Goal: Check status: Check status

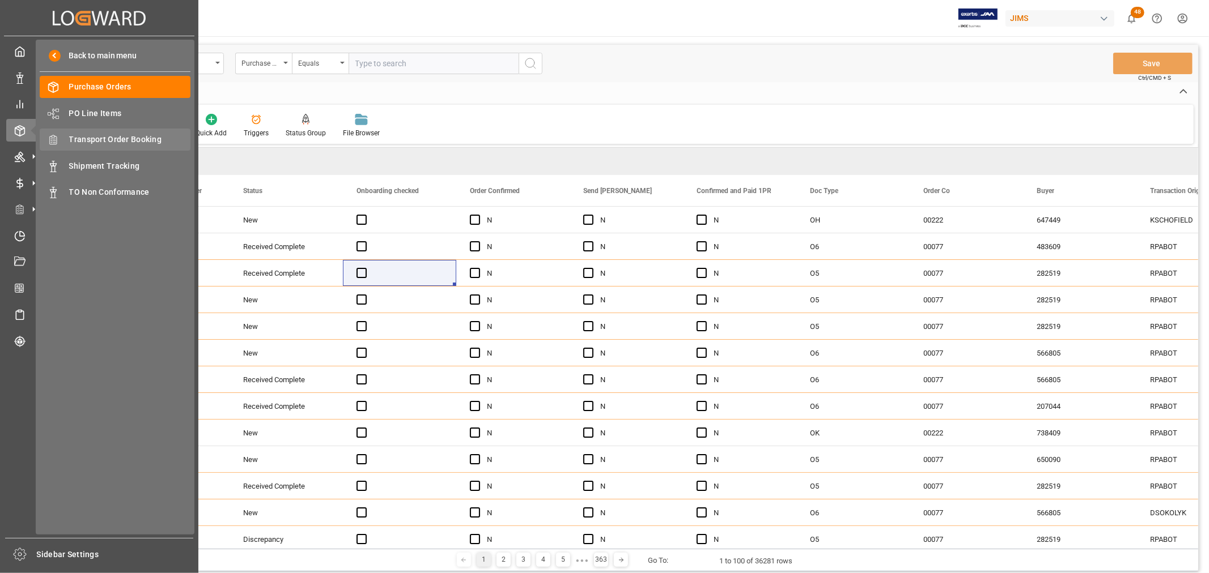
click at [92, 138] on span "Transport Order Booking" at bounding box center [130, 140] width 122 height 12
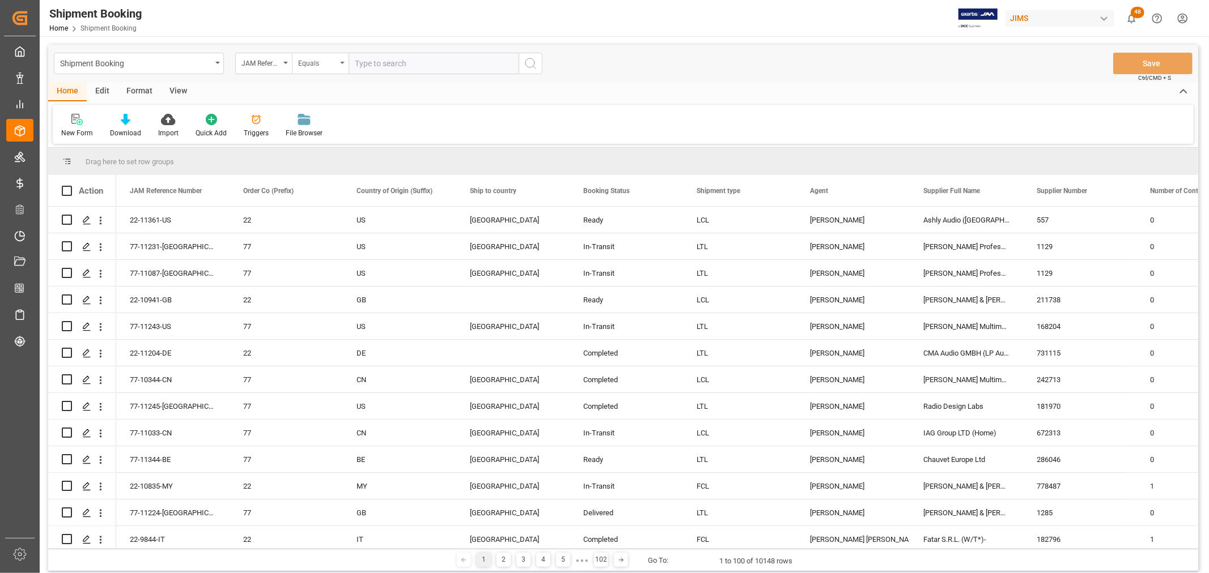
click at [343, 60] on div "Equals" at bounding box center [320, 64] width 57 height 22
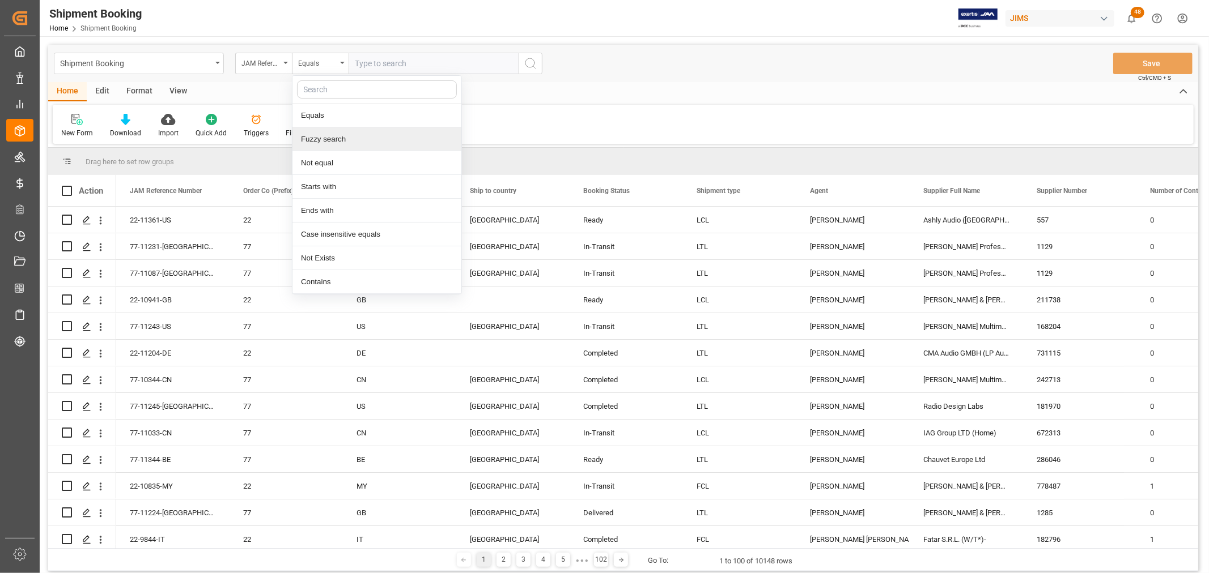
click at [338, 142] on div "Fuzzy search" at bounding box center [376, 139] width 169 height 24
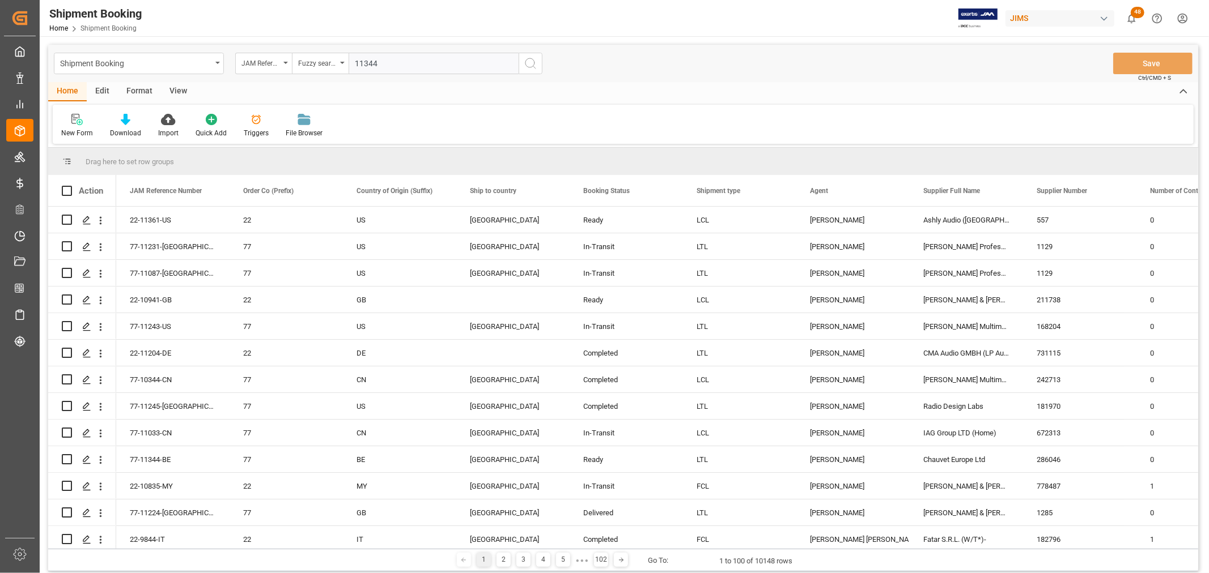
type input "11344"
click at [533, 59] on icon "search button" at bounding box center [531, 64] width 14 height 14
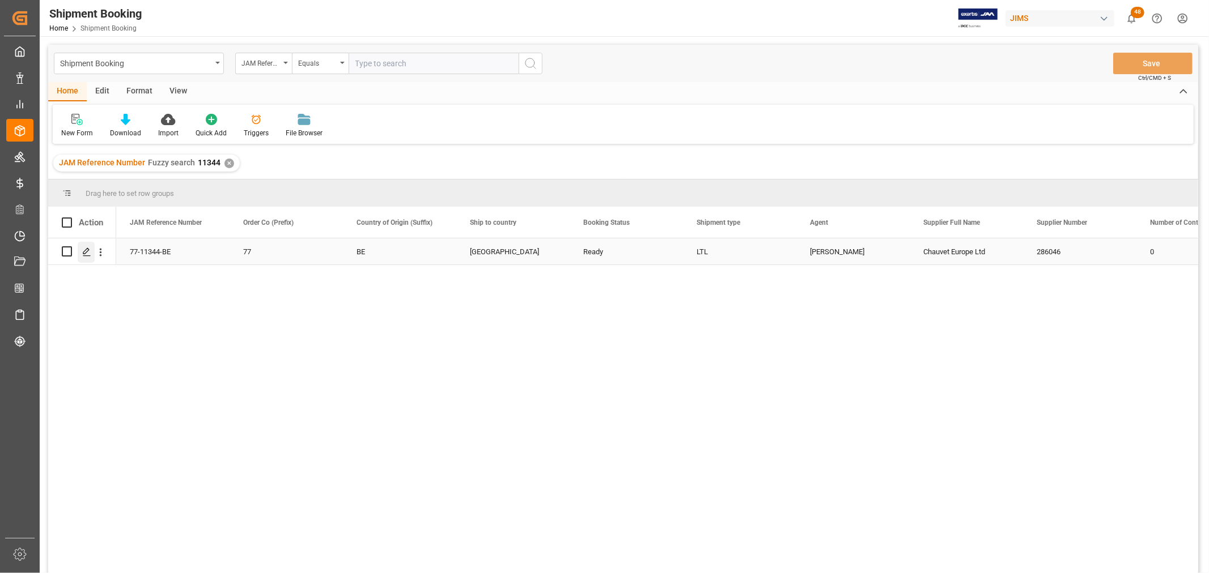
click at [89, 252] on icon "Press SPACE to select this row." at bounding box center [86, 252] width 9 height 9
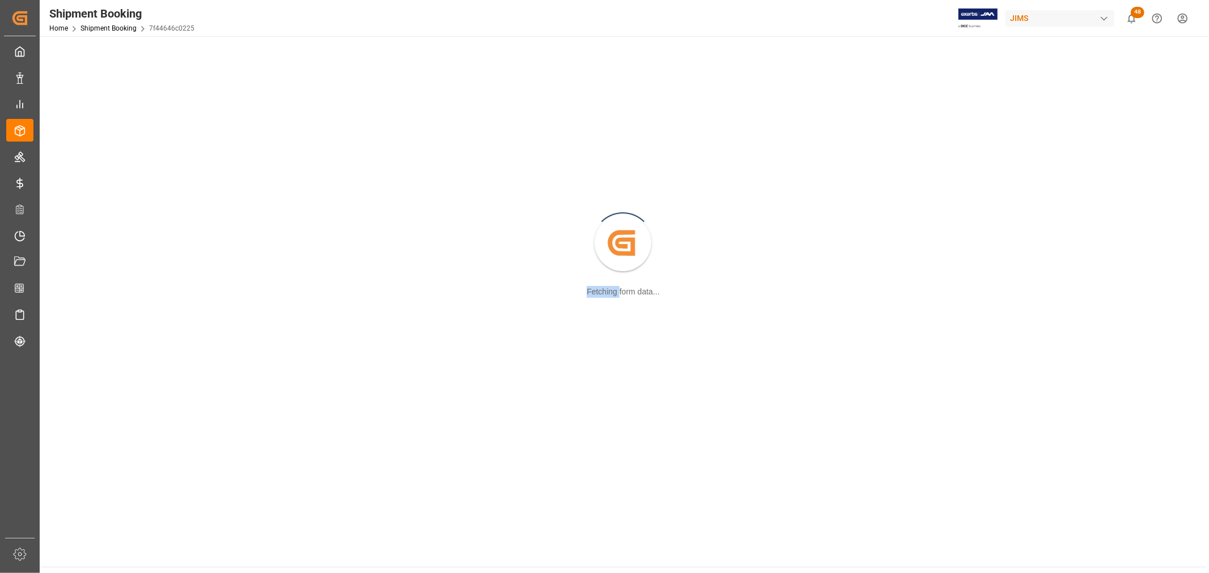
click at [89, 252] on div "Created by potrace 1.15, written by [PERSON_NAME] [DATE]-[DATE] Fetching form d…" at bounding box center [622, 243] width 1153 height 401
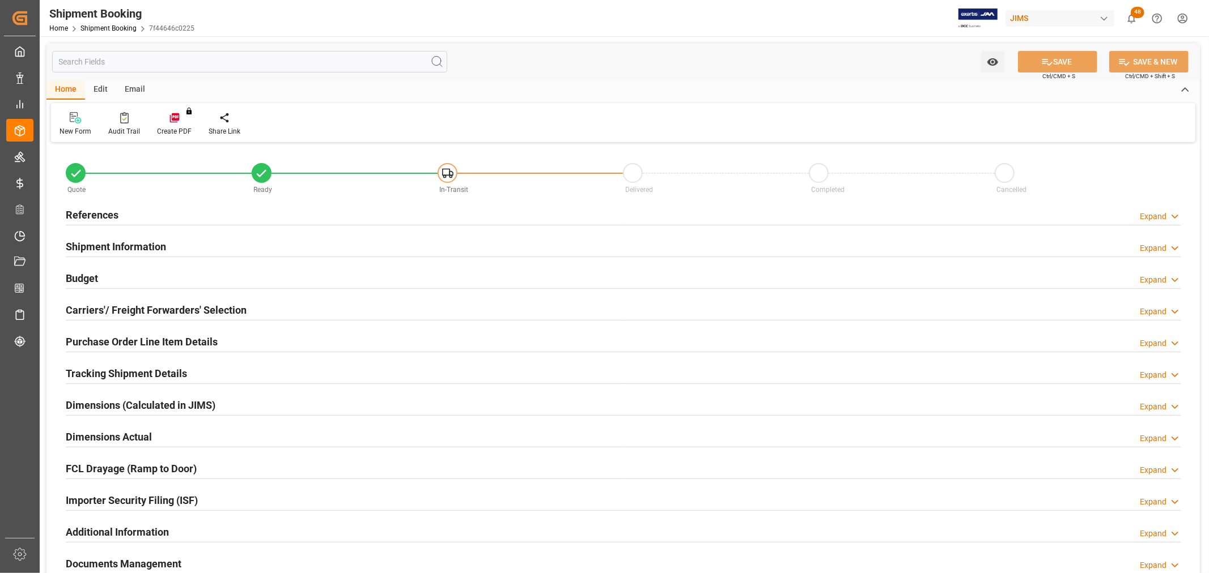
type input "32.0803"
type input "226.234"
type input "5018.11"
click at [86, 274] on h2 "Budget" at bounding box center [82, 278] width 32 height 15
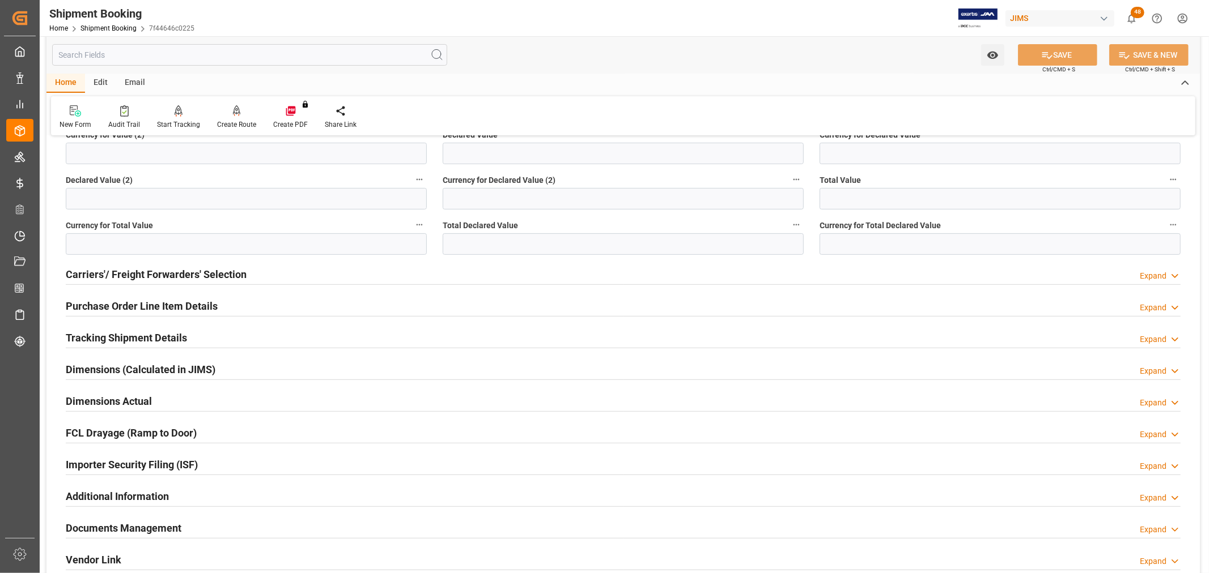
scroll to position [314, 0]
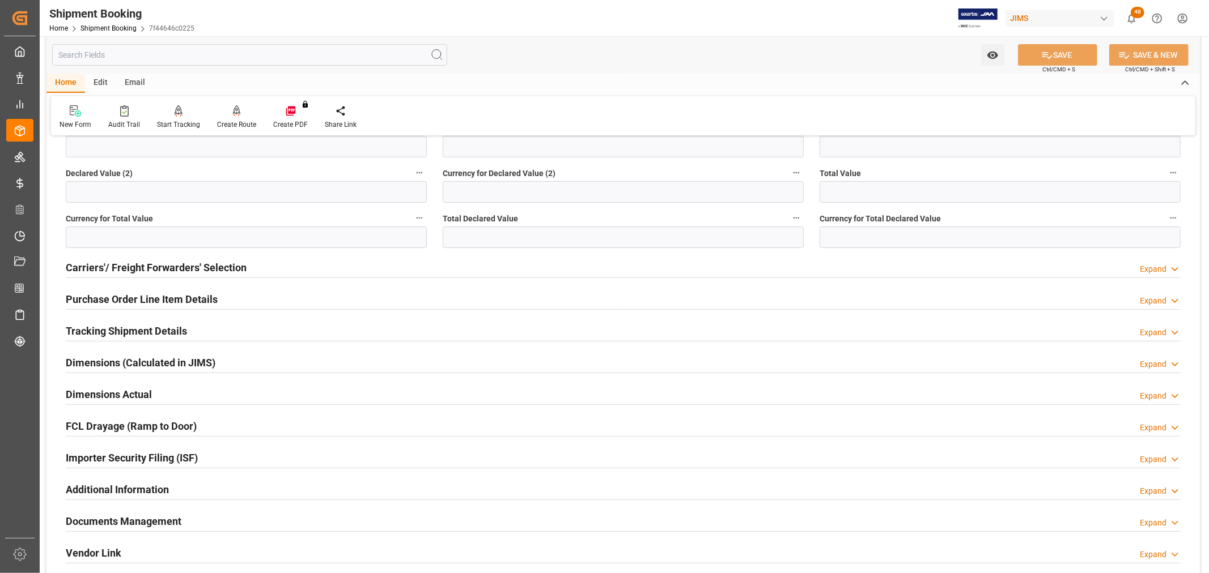
click at [98, 296] on h2 "Purchase Order Line Item Details" at bounding box center [142, 299] width 152 height 15
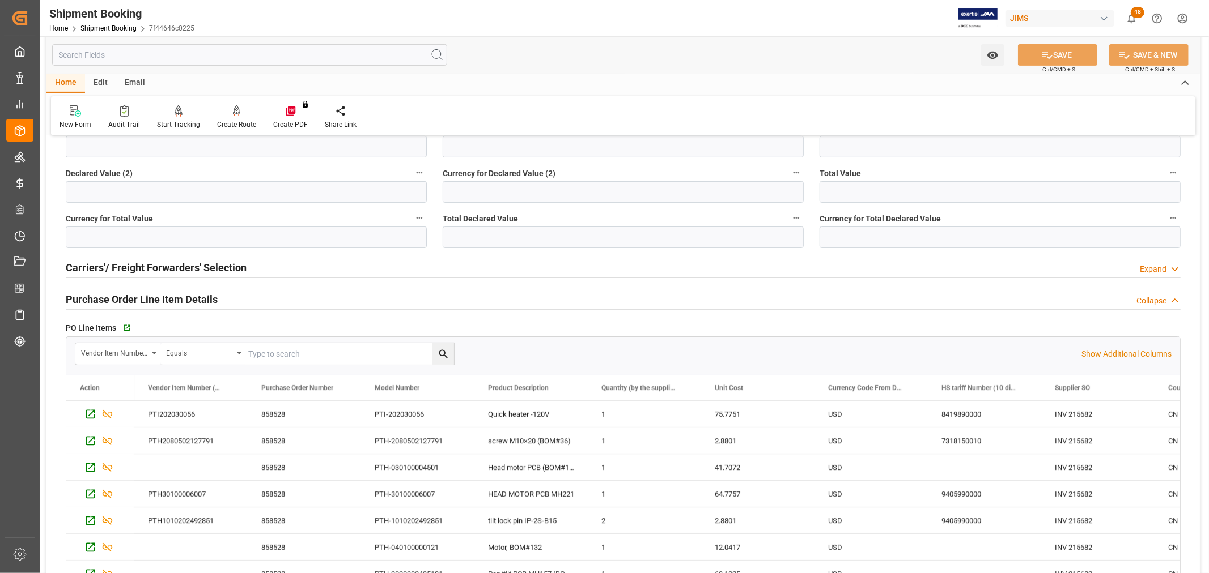
click at [121, 325] on div "Go to Purchase Order Line Item Grid" at bounding box center [243, 328] width 246 height 17
click at [124, 327] on icon "button" at bounding box center [126, 329] width 10 height 10
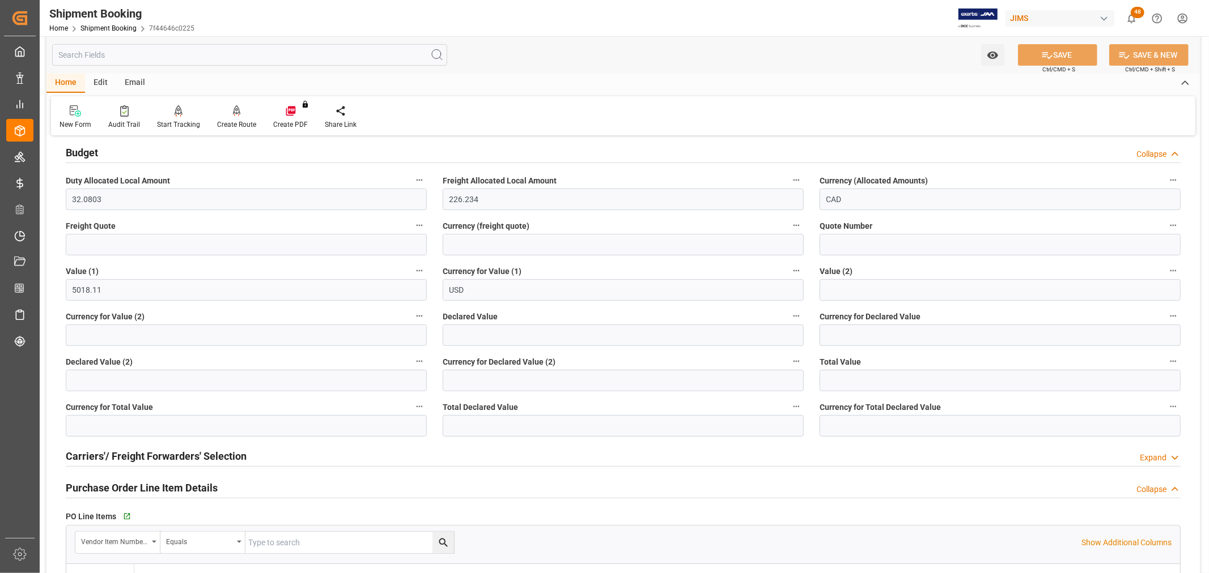
scroll to position [0, 0]
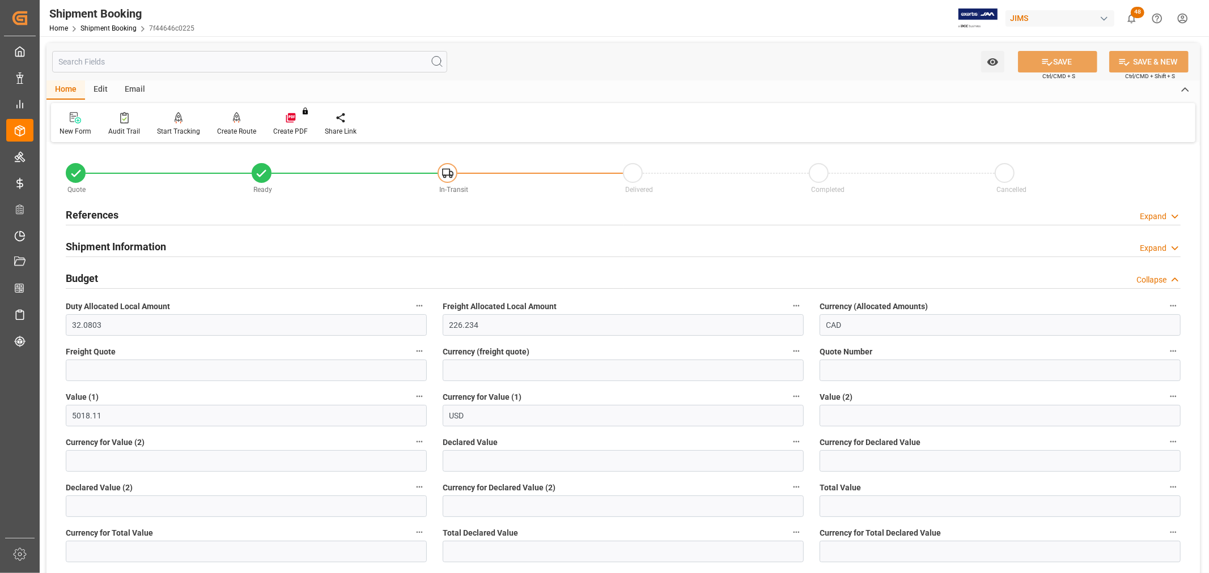
click at [98, 210] on h2 "References" at bounding box center [92, 214] width 53 height 15
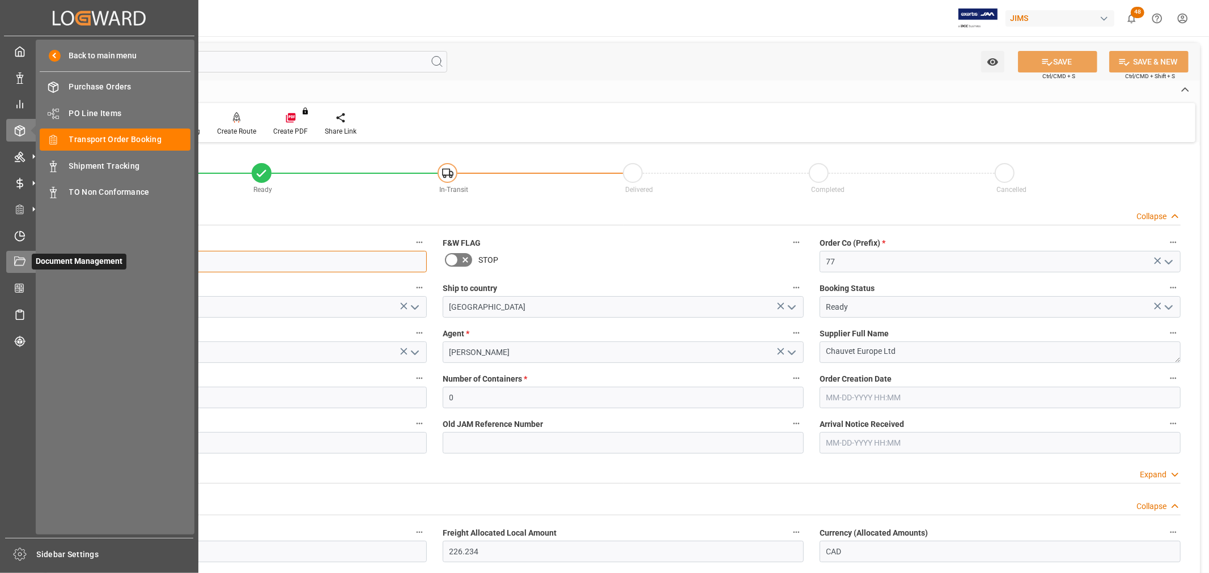
drag, startPoint x: 138, startPoint y: 259, endPoint x: 32, endPoint y: 263, distance: 106.1
click at [32, 263] on div "Created by potrace 1.15, written by [PERSON_NAME] [DATE]-[DATE] Created by potr…" at bounding box center [604, 286] width 1209 height 573
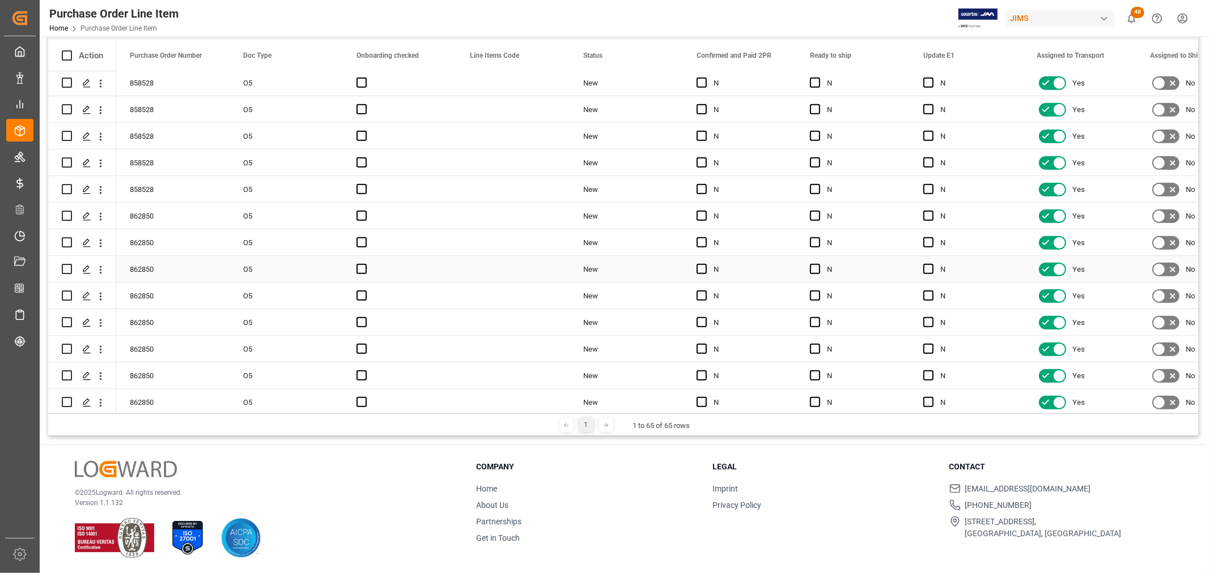
scroll to position [578, 0]
